Goal: Task Accomplishment & Management: Manage account settings

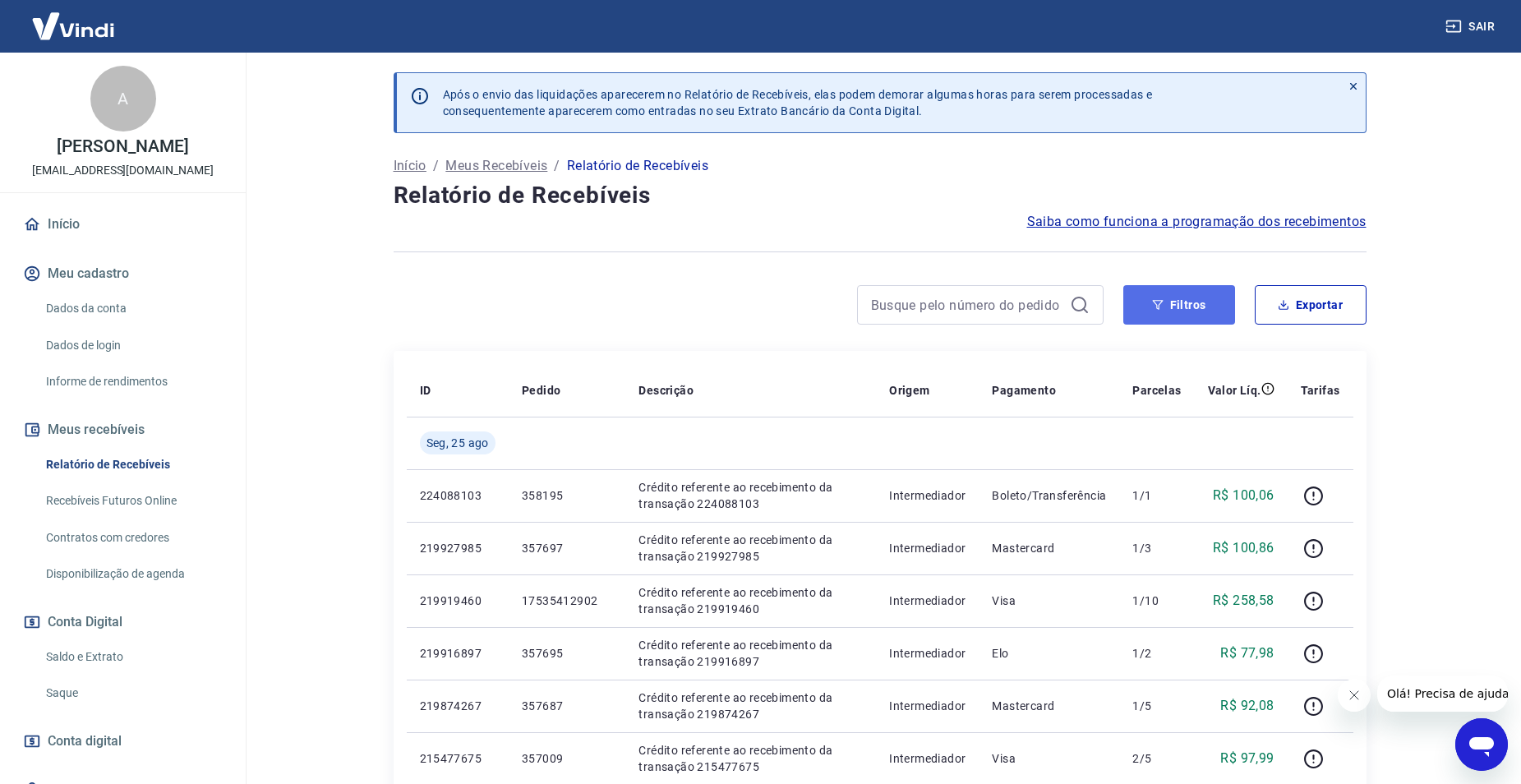
click at [1183, 301] on button "Filtros" at bounding box center [1179, 305] width 111 height 40
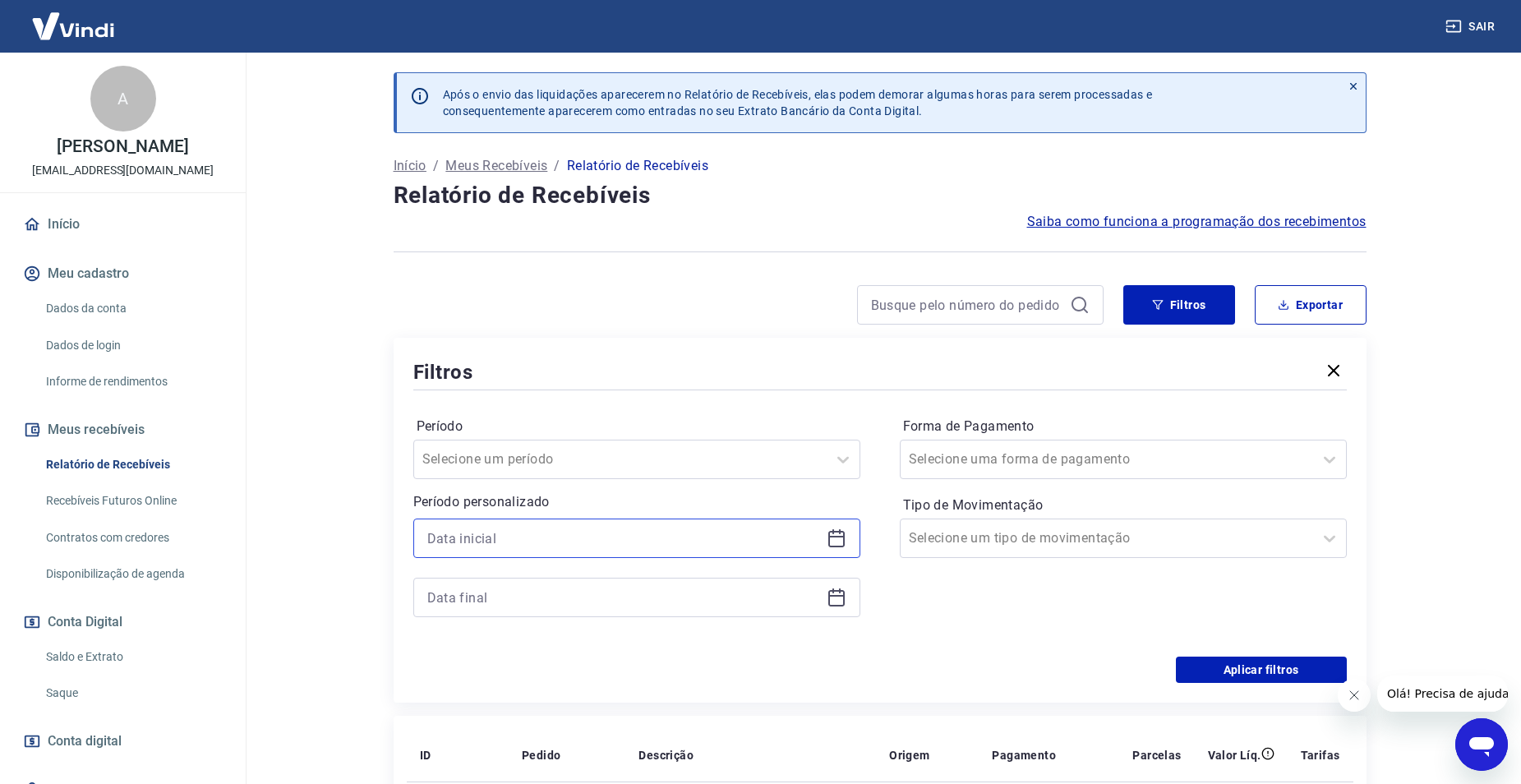
click at [545, 540] on input at bounding box center [624, 538] width 393 height 25
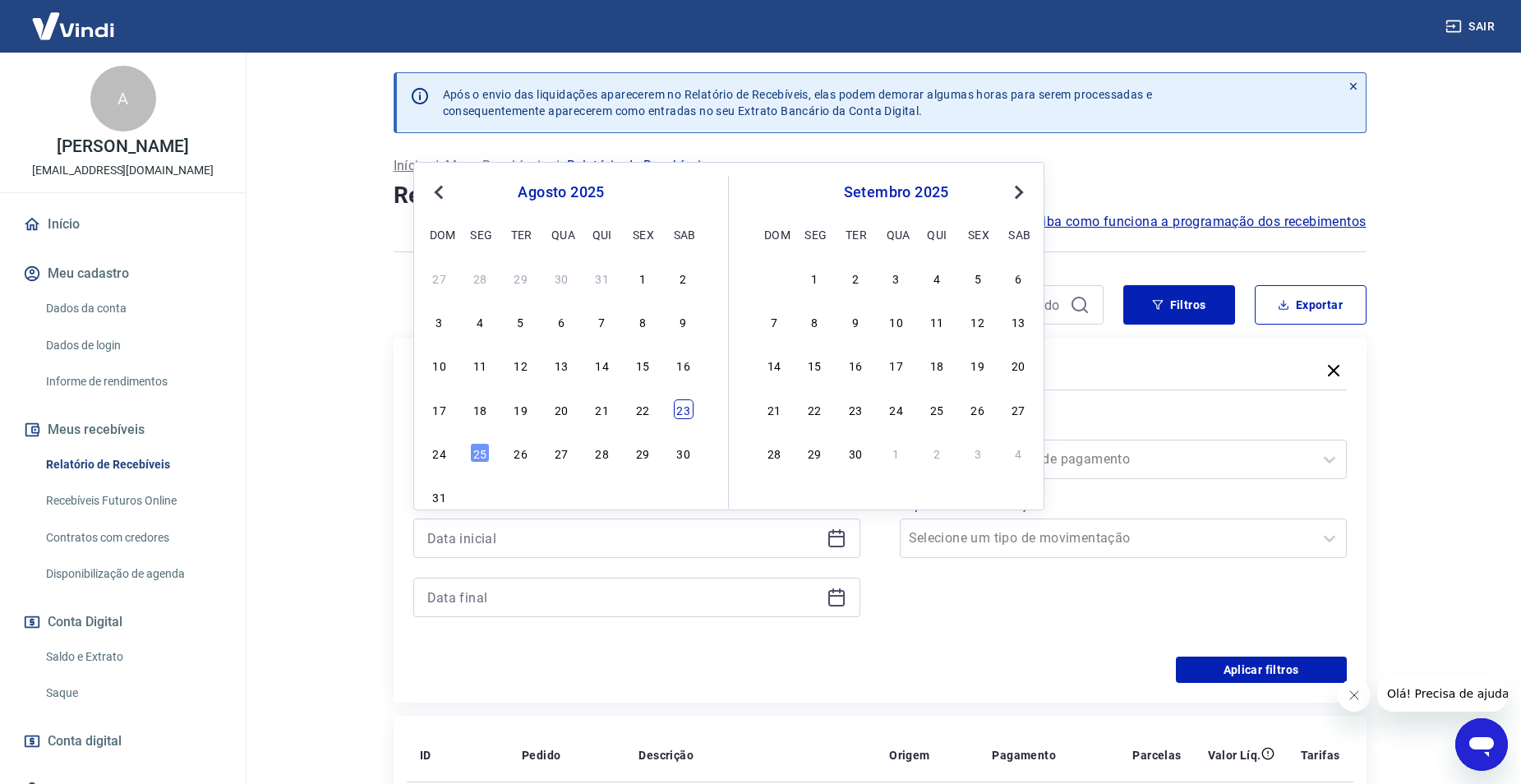
click at [675, 409] on div "23" at bounding box center [683, 409] width 20 height 20
type input "[DATE]"
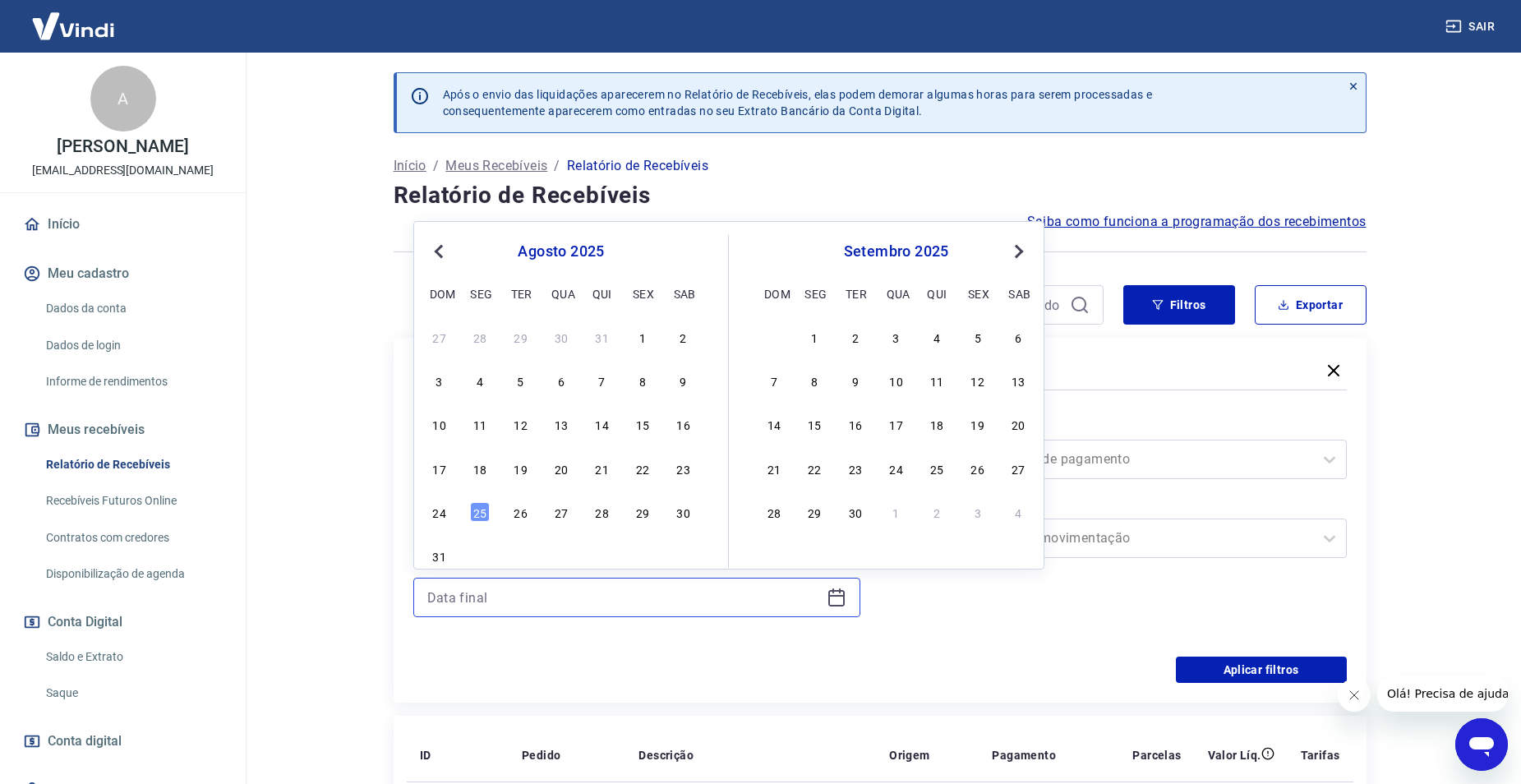
click at [538, 602] on input at bounding box center [624, 597] width 393 height 25
click at [674, 466] on div "23" at bounding box center [683, 468] width 20 height 20
type input "[DATE]"
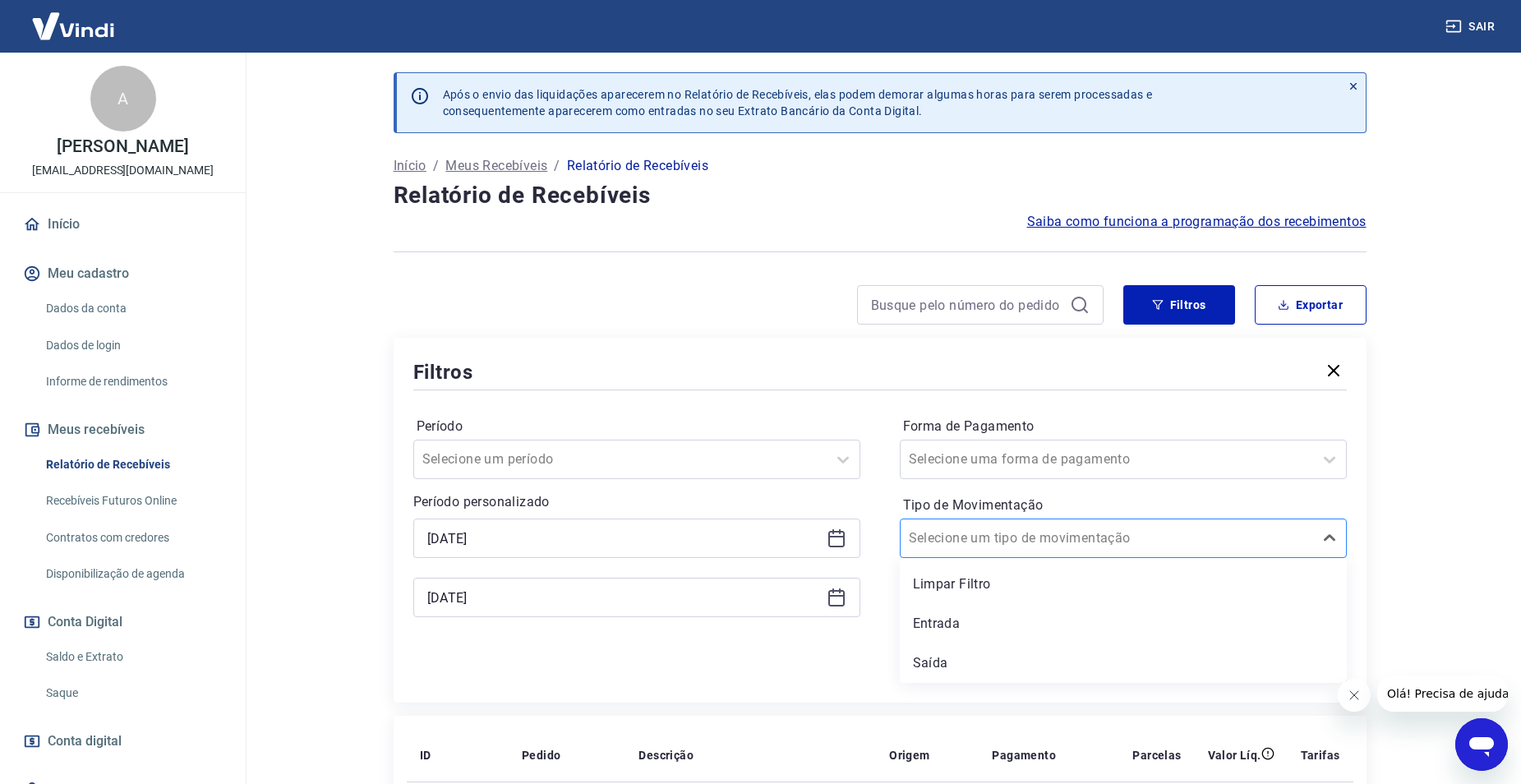
click at [1081, 539] on div at bounding box center [1106, 538] width 396 height 23
click at [970, 620] on div "Entrada" at bounding box center [1123, 623] width 447 height 33
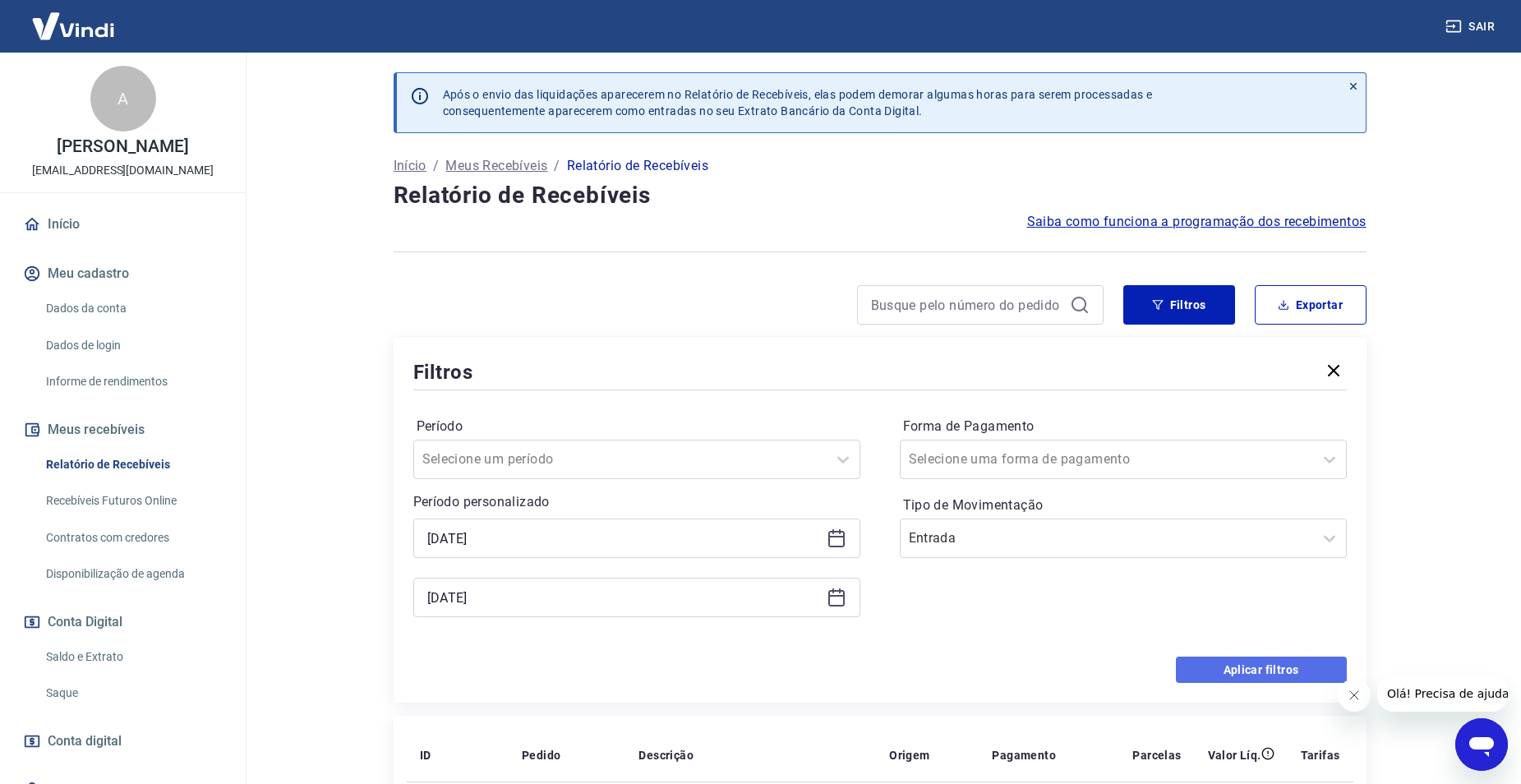
click at [1201, 668] on button "Aplicar filtros" at bounding box center [1261, 670] width 171 height 26
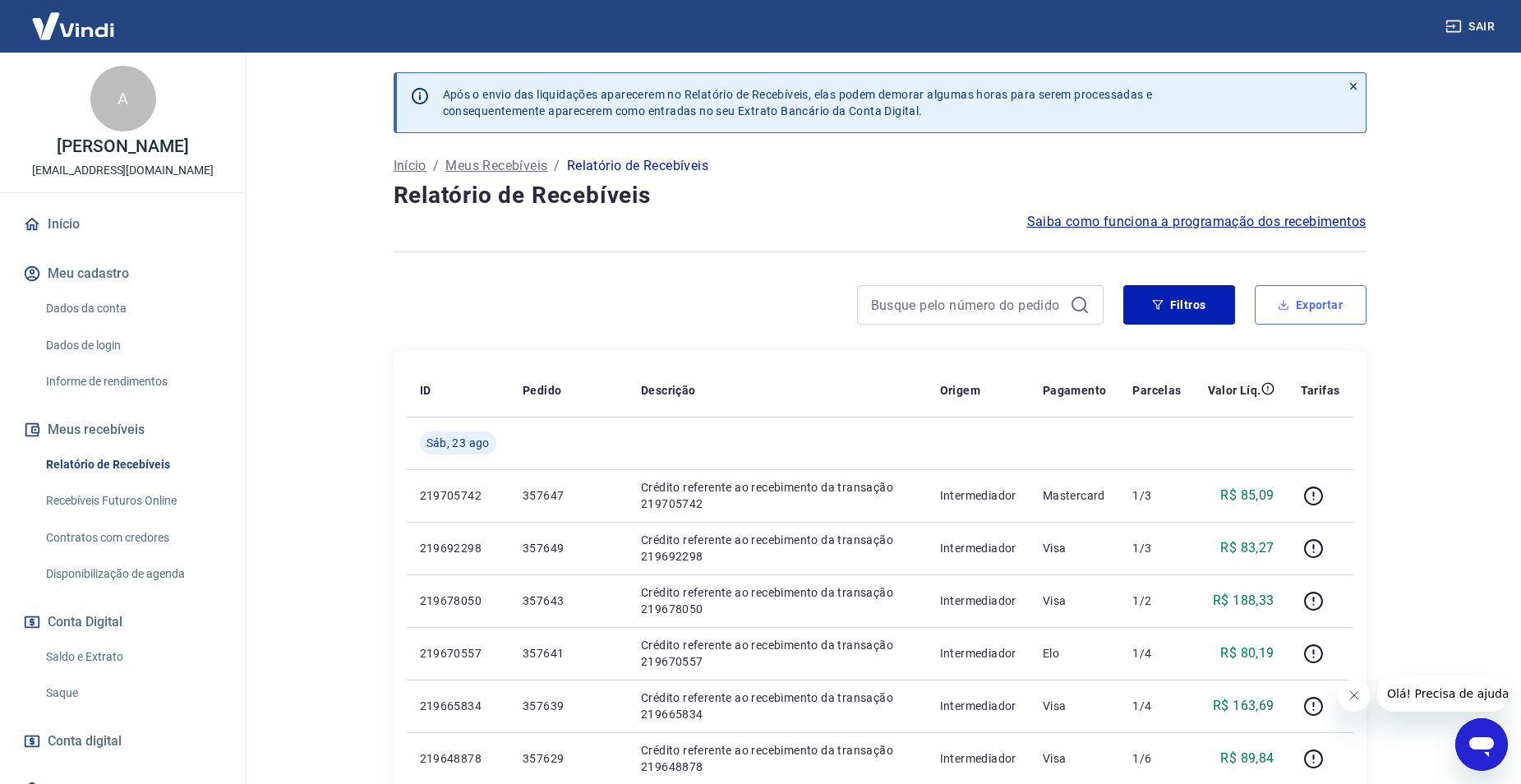
click at [1303, 300] on button "Exportar" at bounding box center [1310, 305] width 111 height 40
type input "[DATE]"
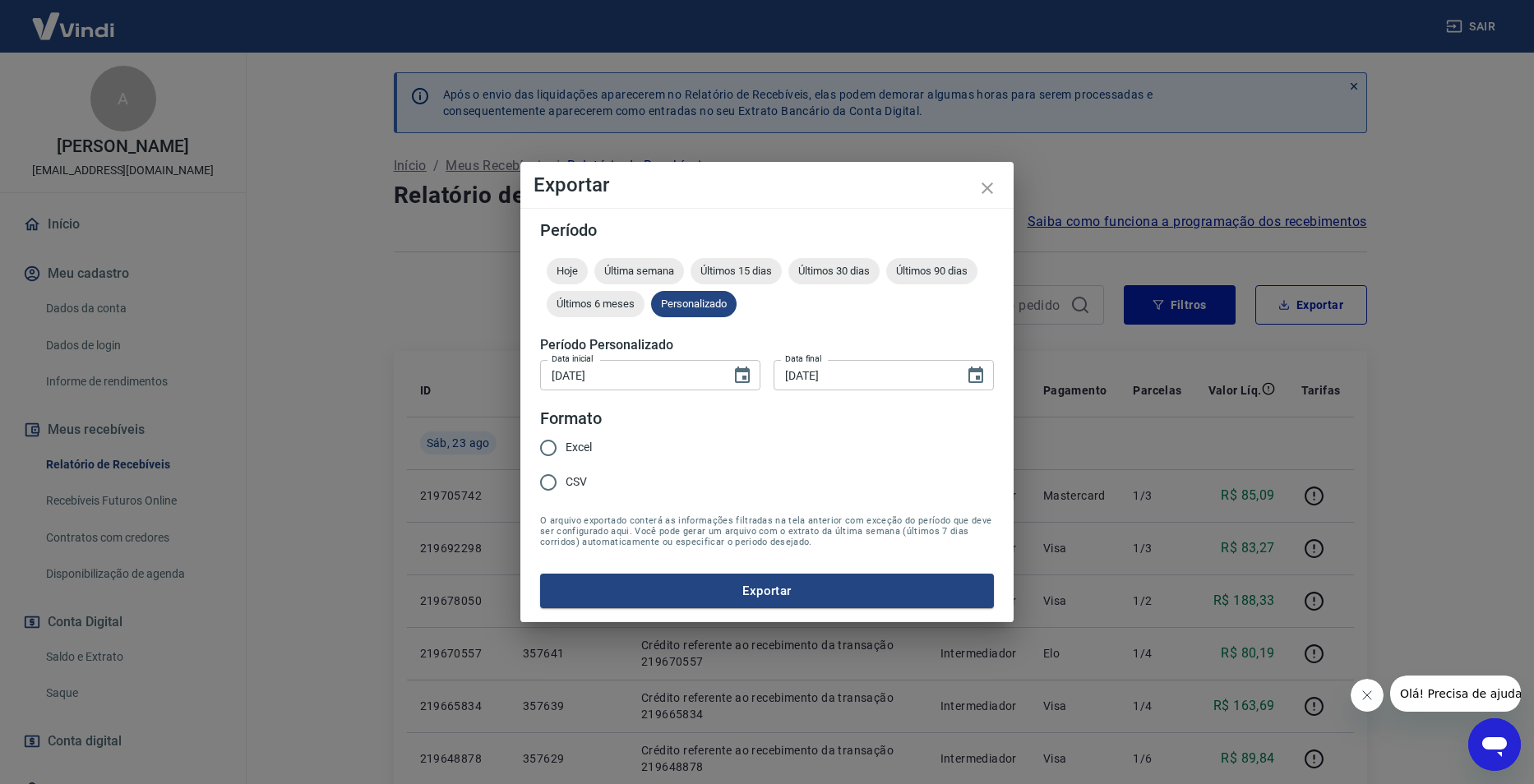
click at [574, 452] on span "Excel" at bounding box center [579, 448] width 26 height 17
click at [566, 452] on input "Excel" at bounding box center [548, 448] width 35 height 35
radio input "true"
click at [661, 591] on button "Exportar" at bounding box center [767, 590] width 454 height 35
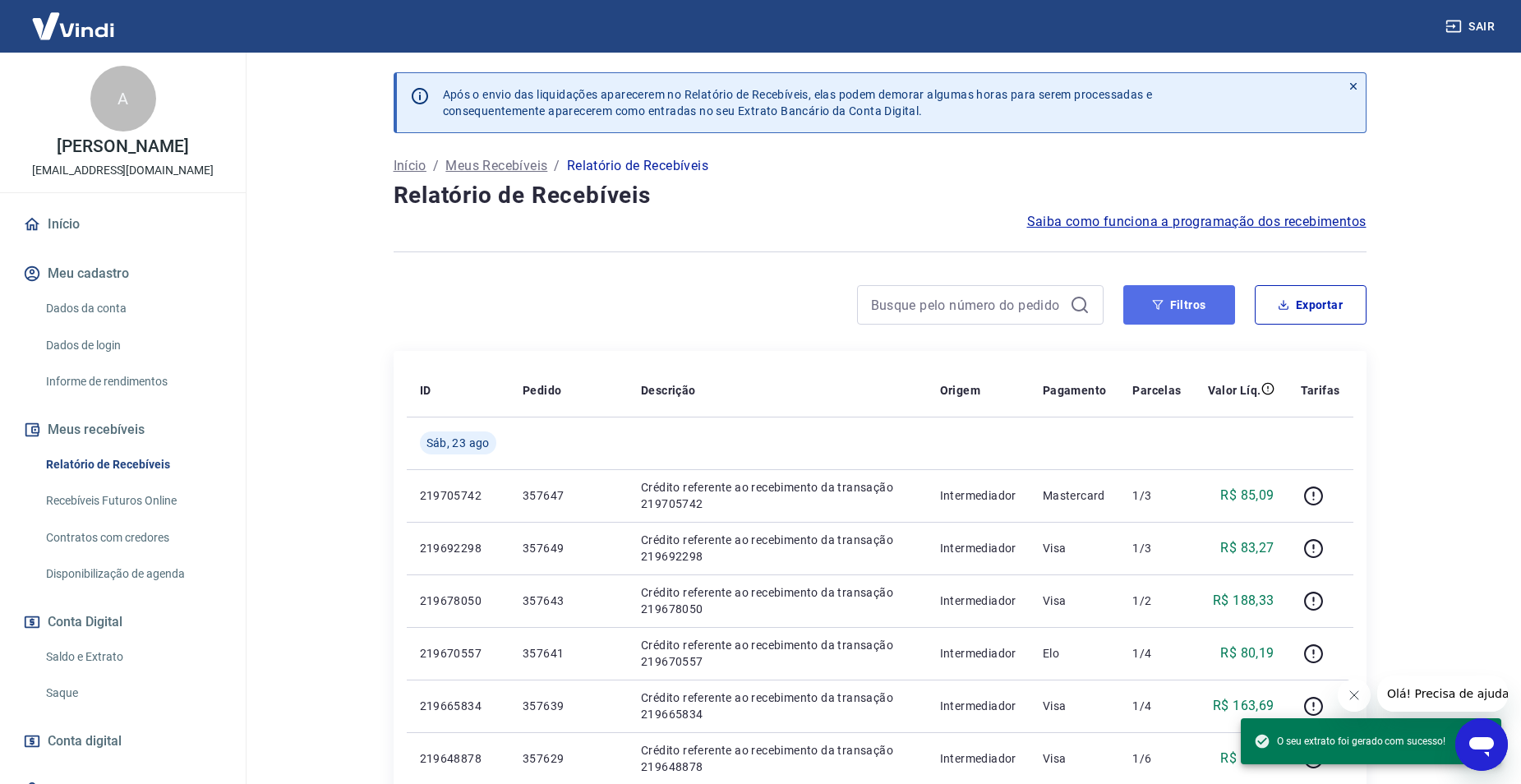
click at [1189, 301] on button "Filtros" at bounding box center [1179, 305] width 111 height 40
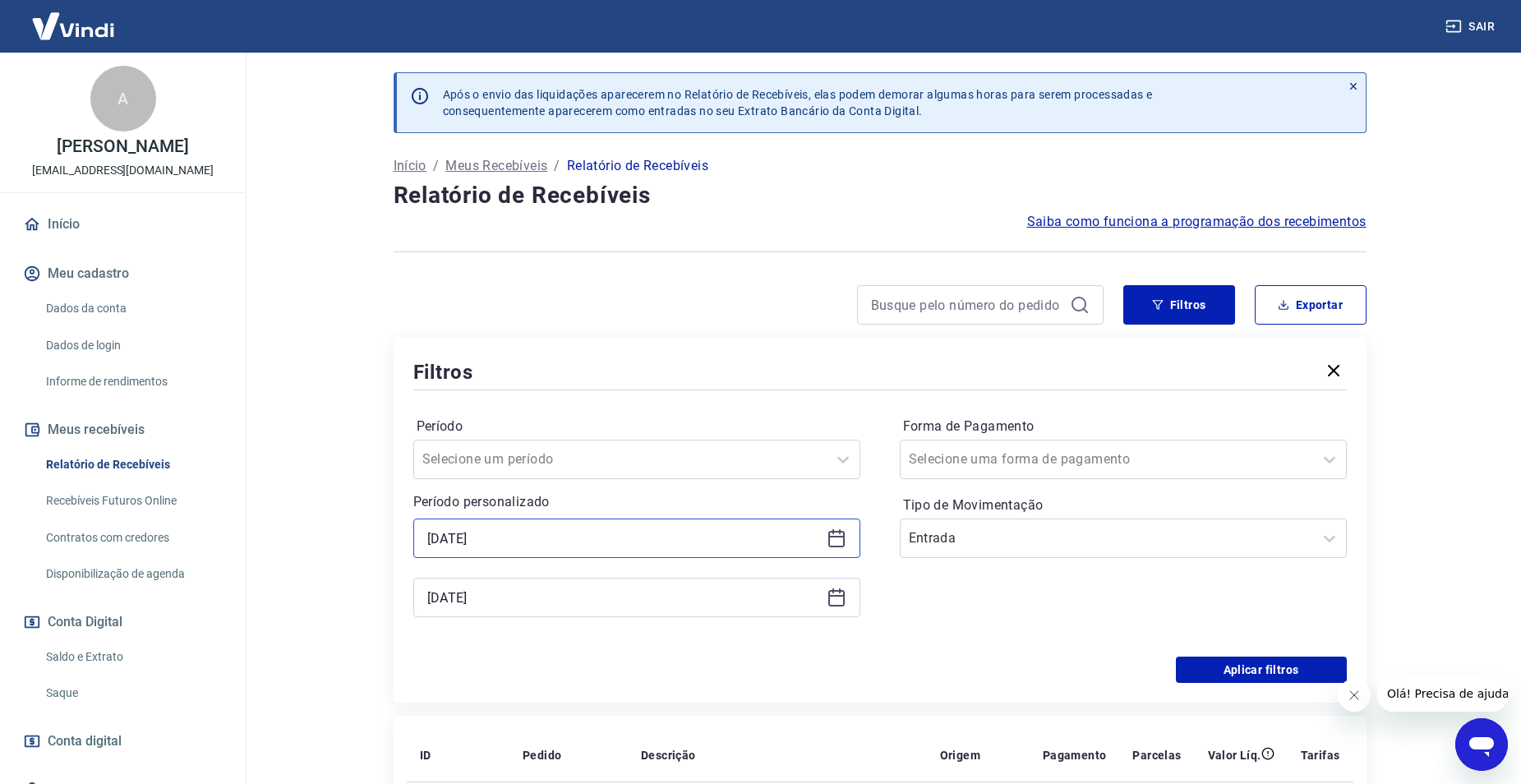
click at [690, 542] on input "[DATE]" at bounding box center [624, 538] width 393 height 25
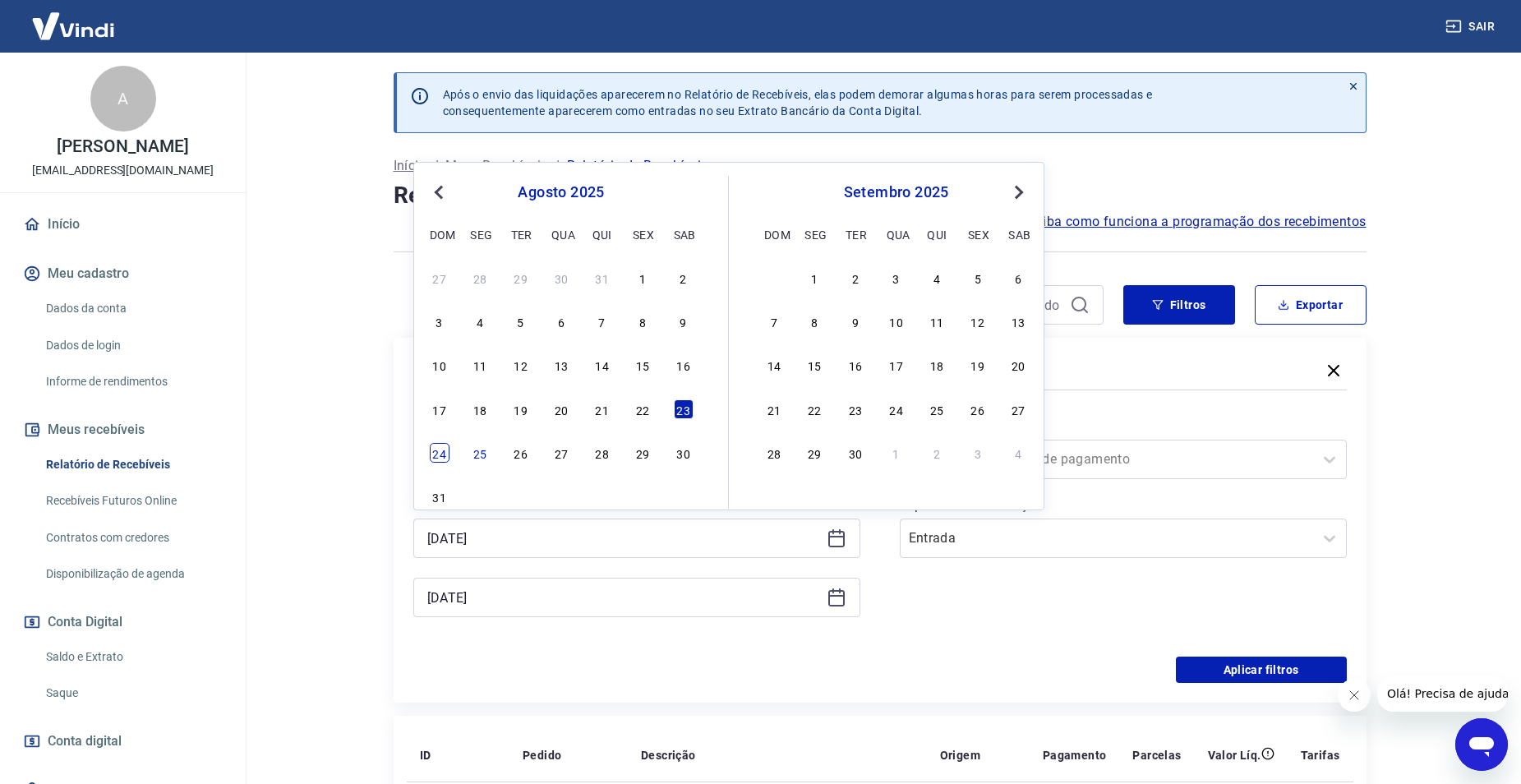
click at [433, 462] on div "24" at bounding box center [439, 452] width 20 height 20
type input "[DATE]"
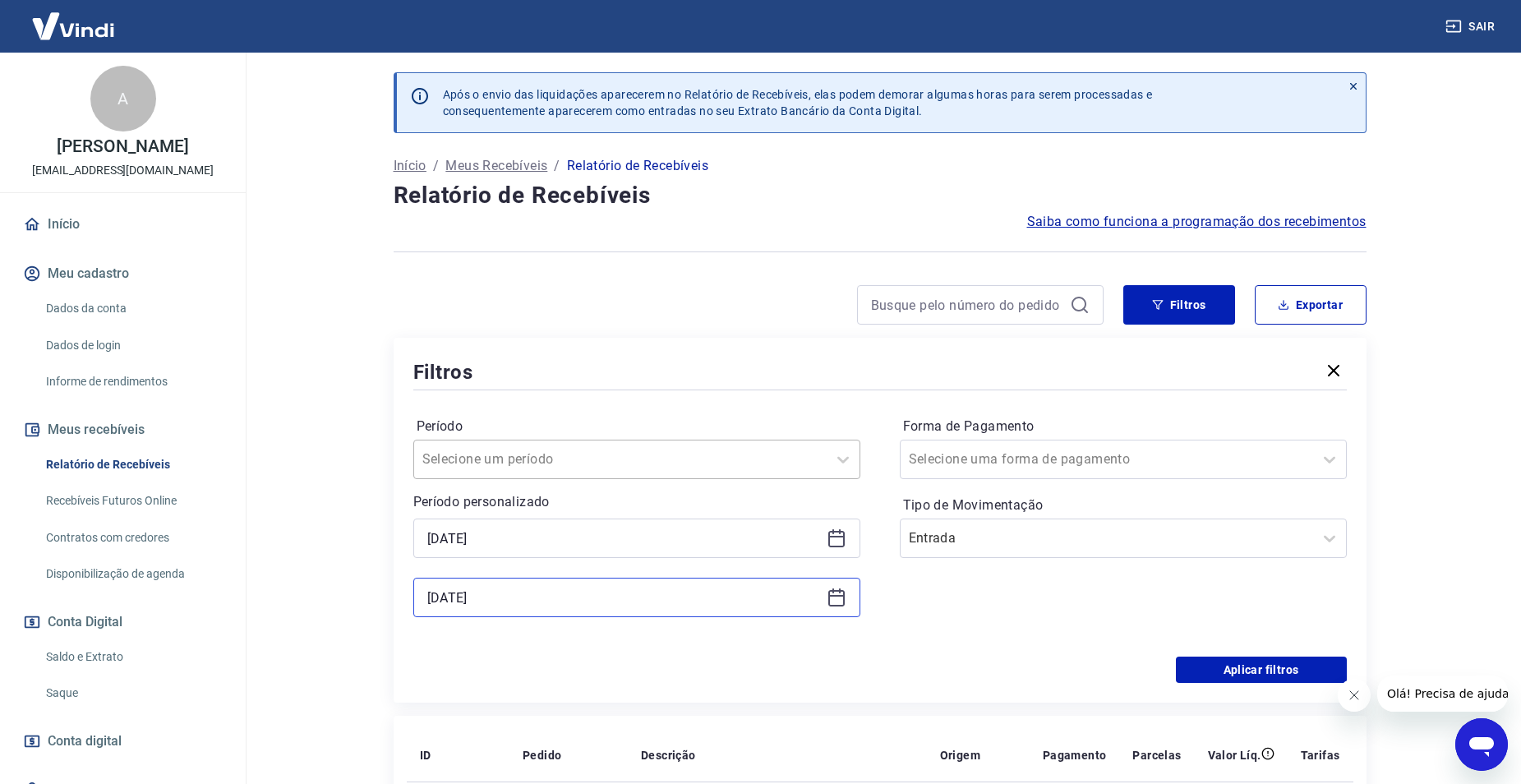
drag, startPoint x: 436, startPoint y: 466, endPoint x: 477, endPoint y: 578, distance: 119.3
click at [479, 591] on input "[DATE]" at bounding box center [624, 597] width 393 height 25
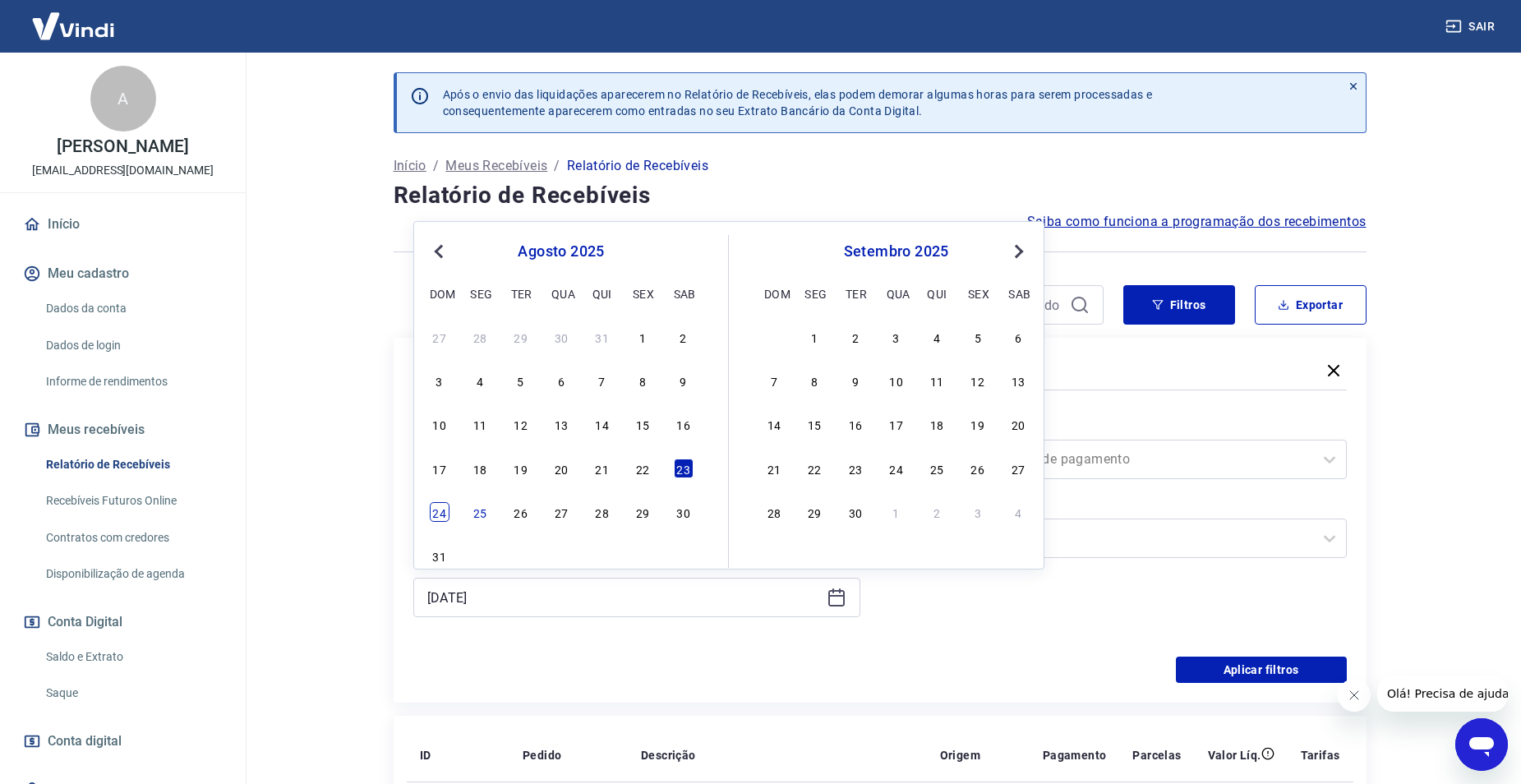
click at [446, 503] on div "24" at bounding box center [439, 512] width 20 height 20
type input "[DATE]"
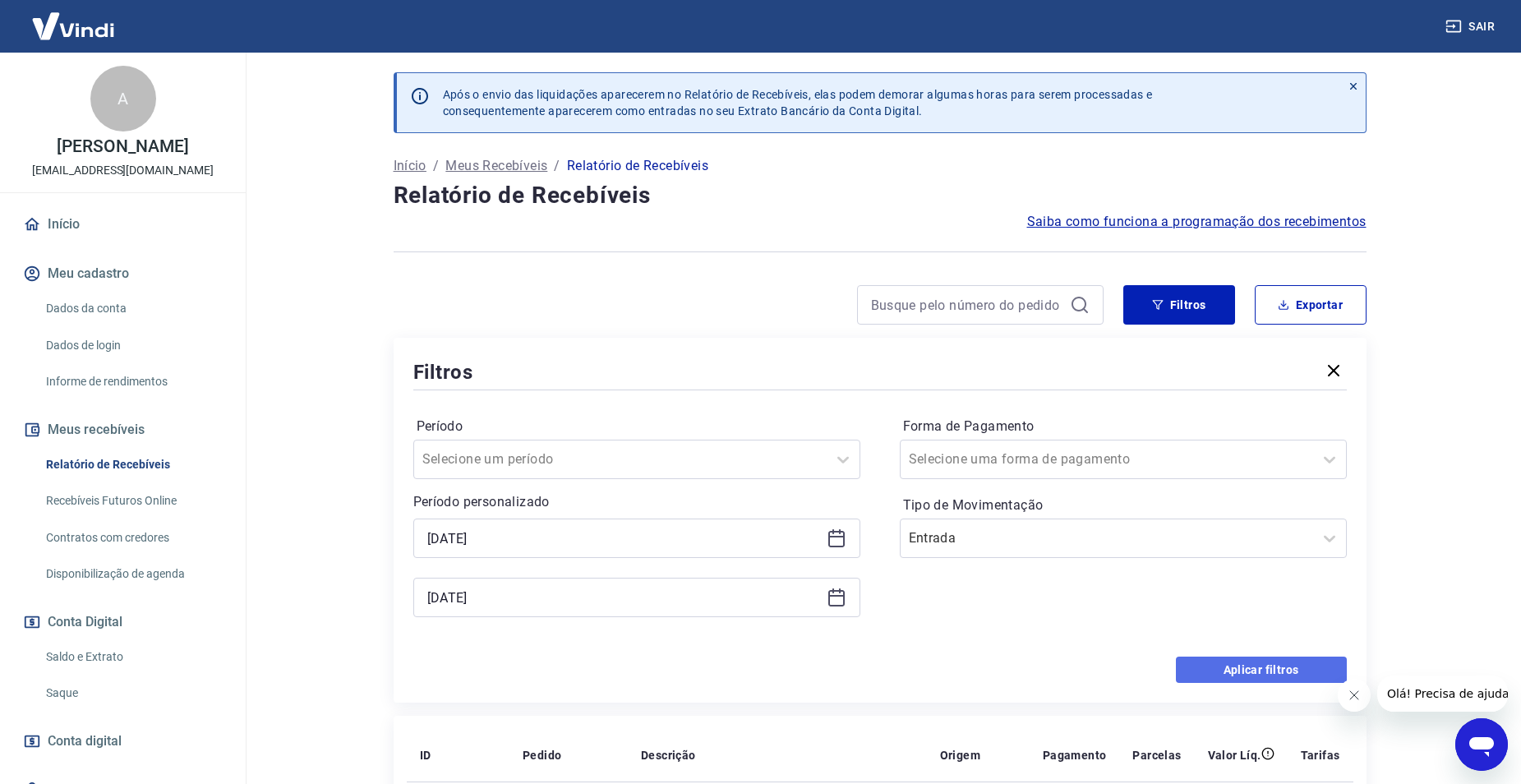
click at [1205, 662] on button "Aplicar filtros" at bounding box center [1261, 670] width 171 height 26
